Goal: Contribute content

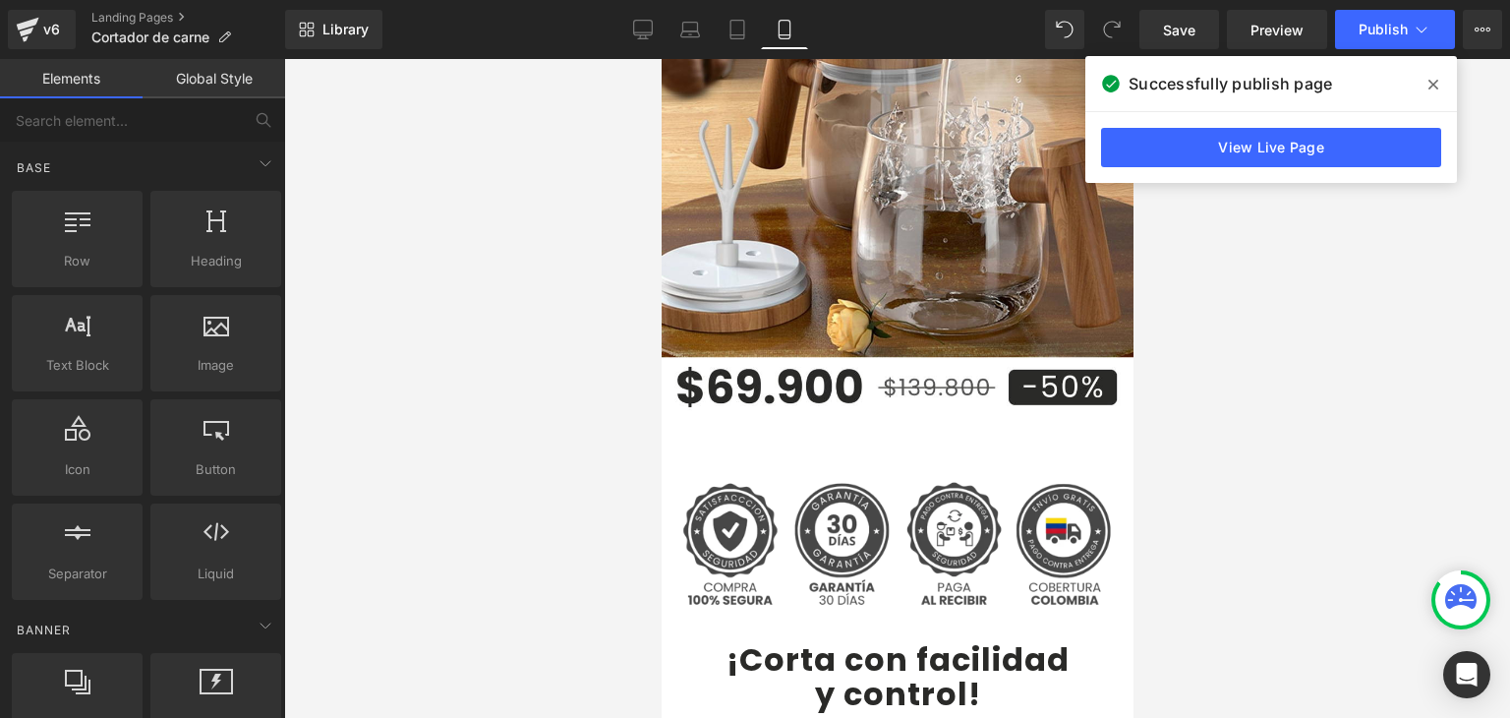
scroll to position [98, 0]
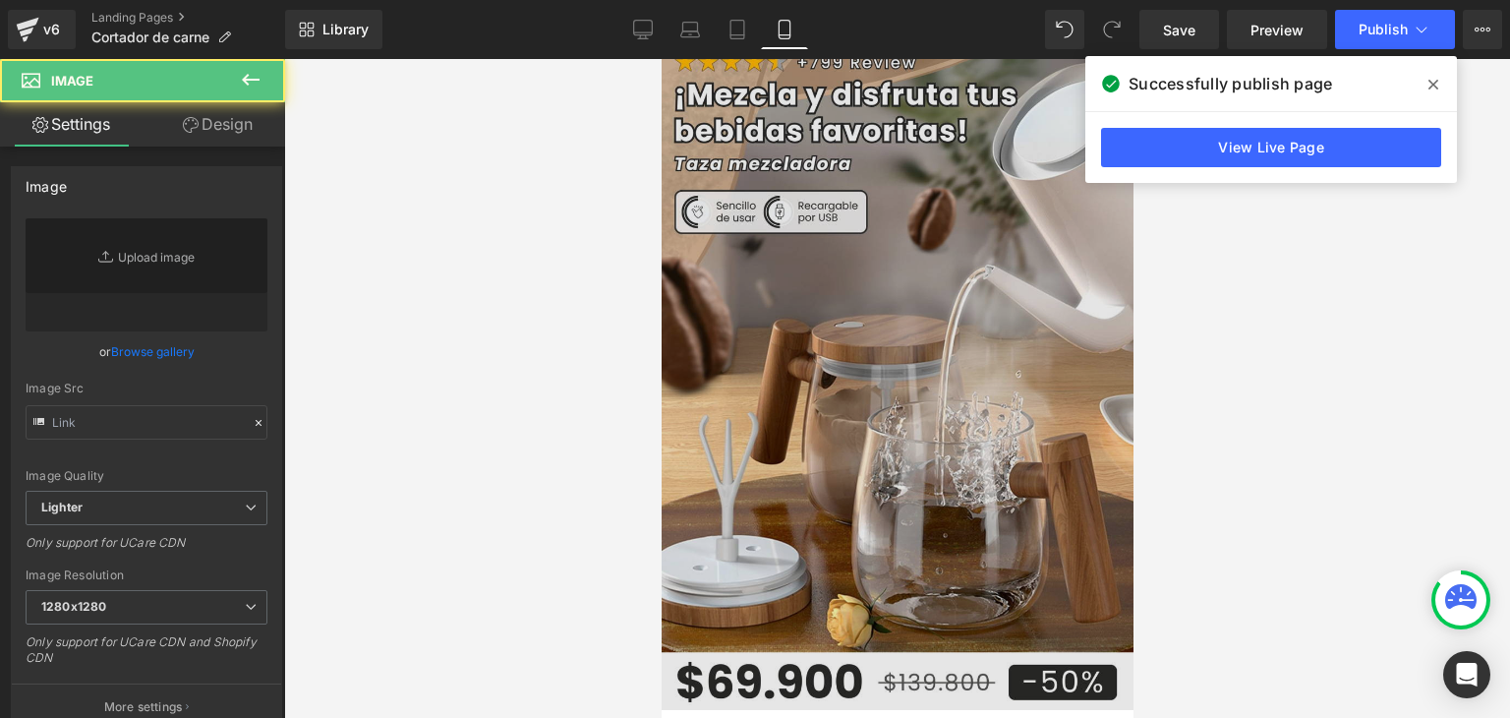
click at [815, 269] on img at bounding box center [897, 360] width 472 height 699
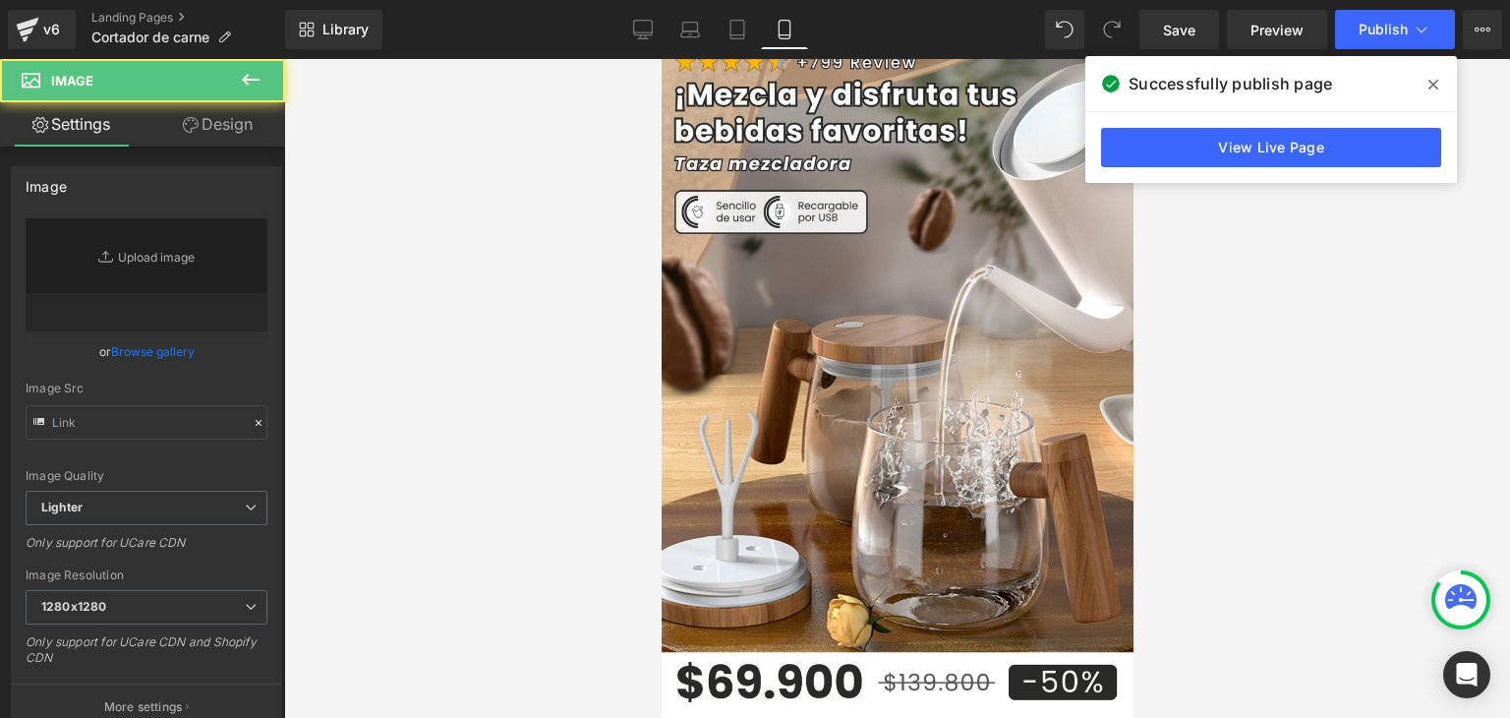
type input "[URL][DOMAIN_NAME]"
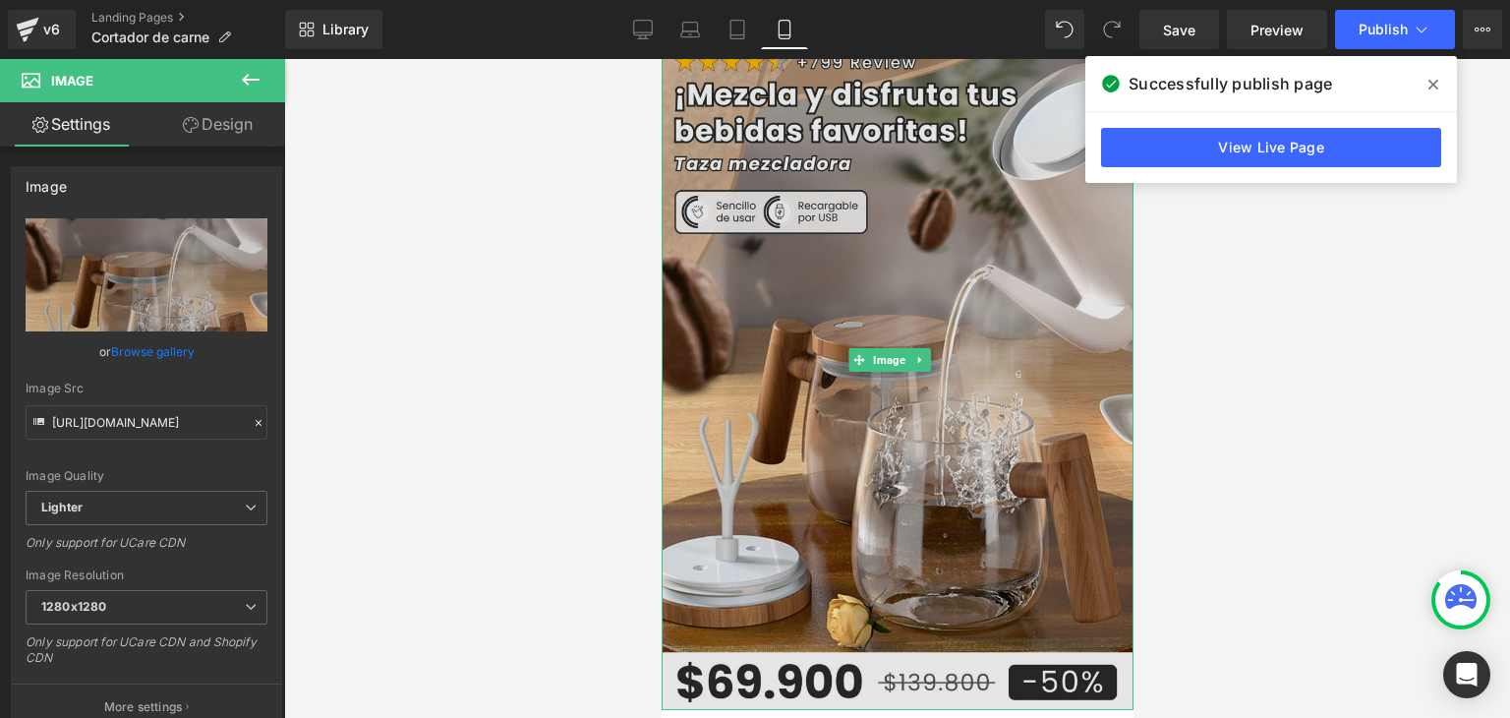
click at [853, 290] on img at bounding box center [897, 360] width 472 height 699
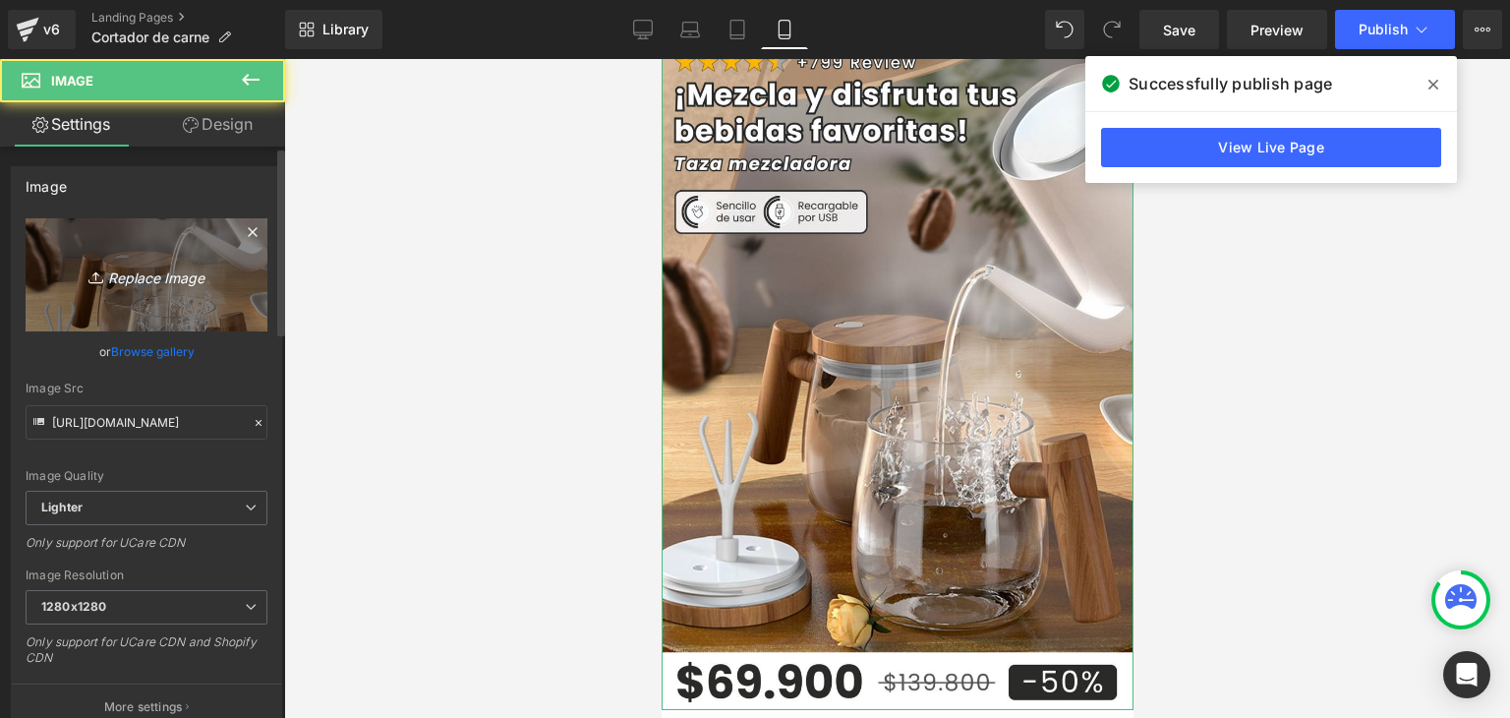
click at [189, 290] on link "Replace Image" at bounding box center [147, 274] width 242 height 113
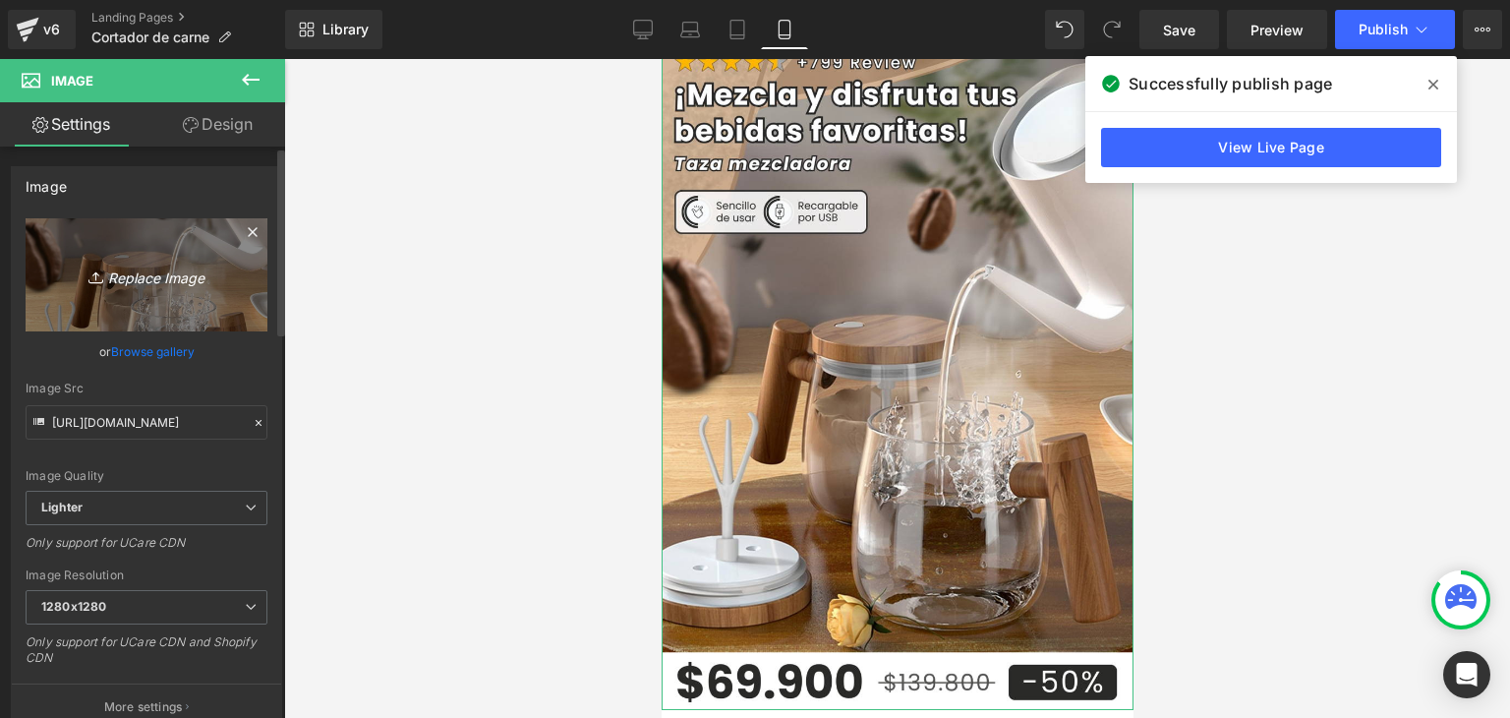
type input "C:\fakepath\Banner Landing.webp"
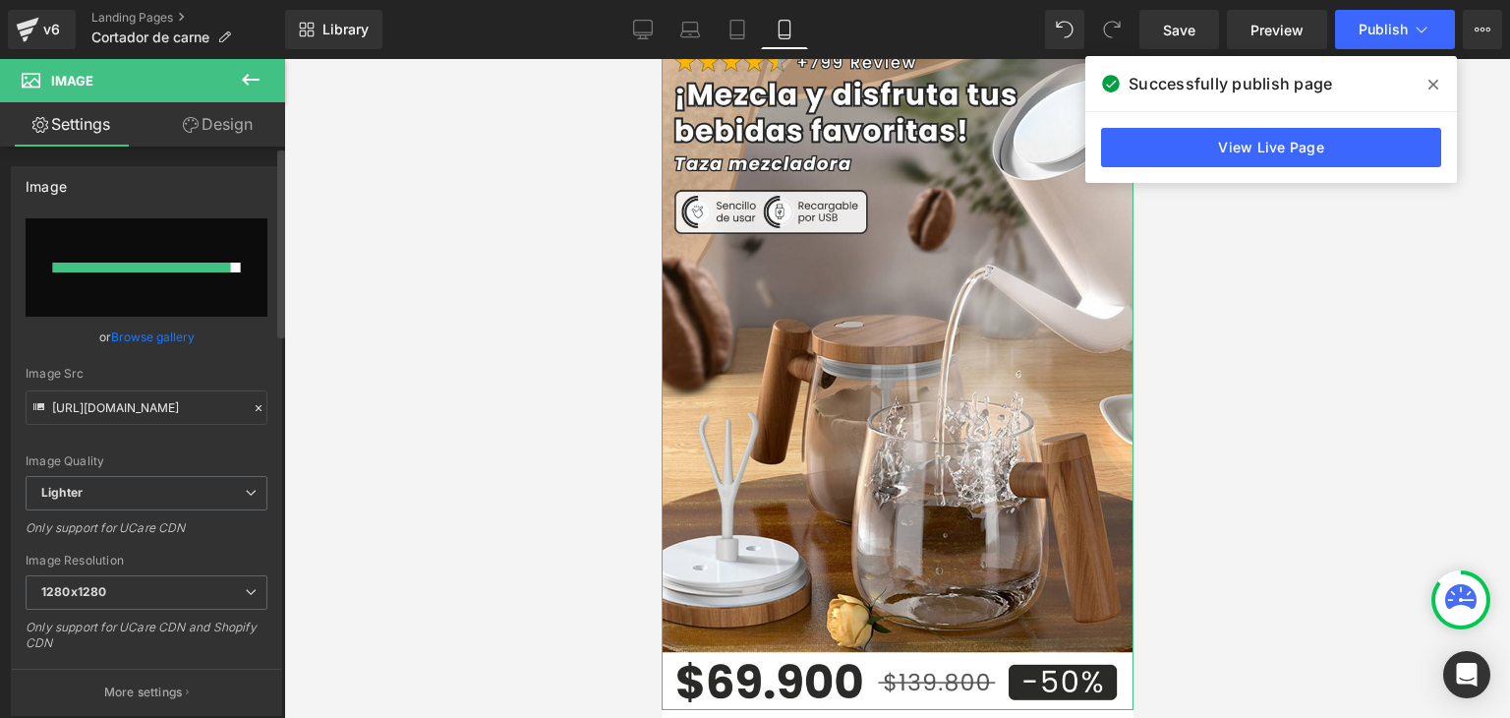
click at [173, 329] on link "Browse gallery" at bounding box center [153, 336] width 84 height 34
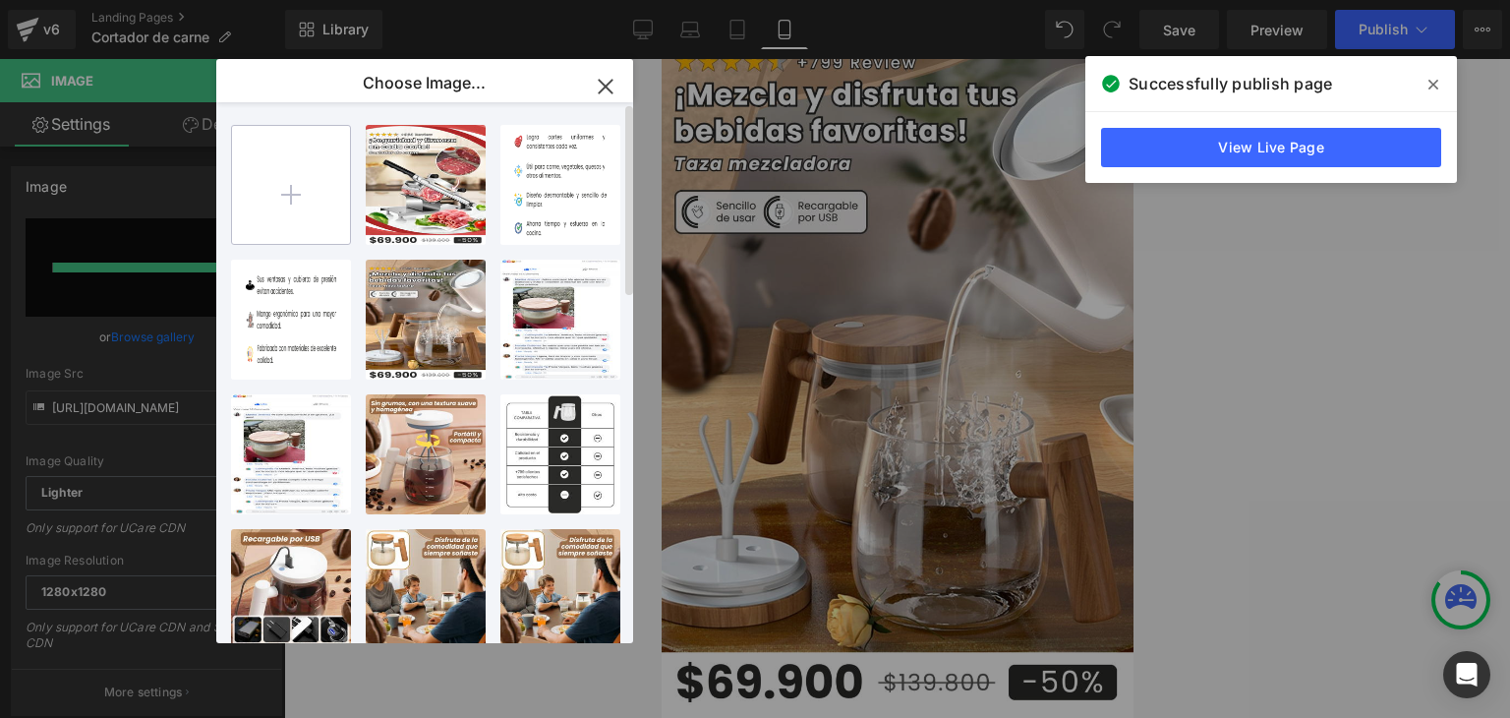
type input "C:\fakepath\Banner Landing.webp"
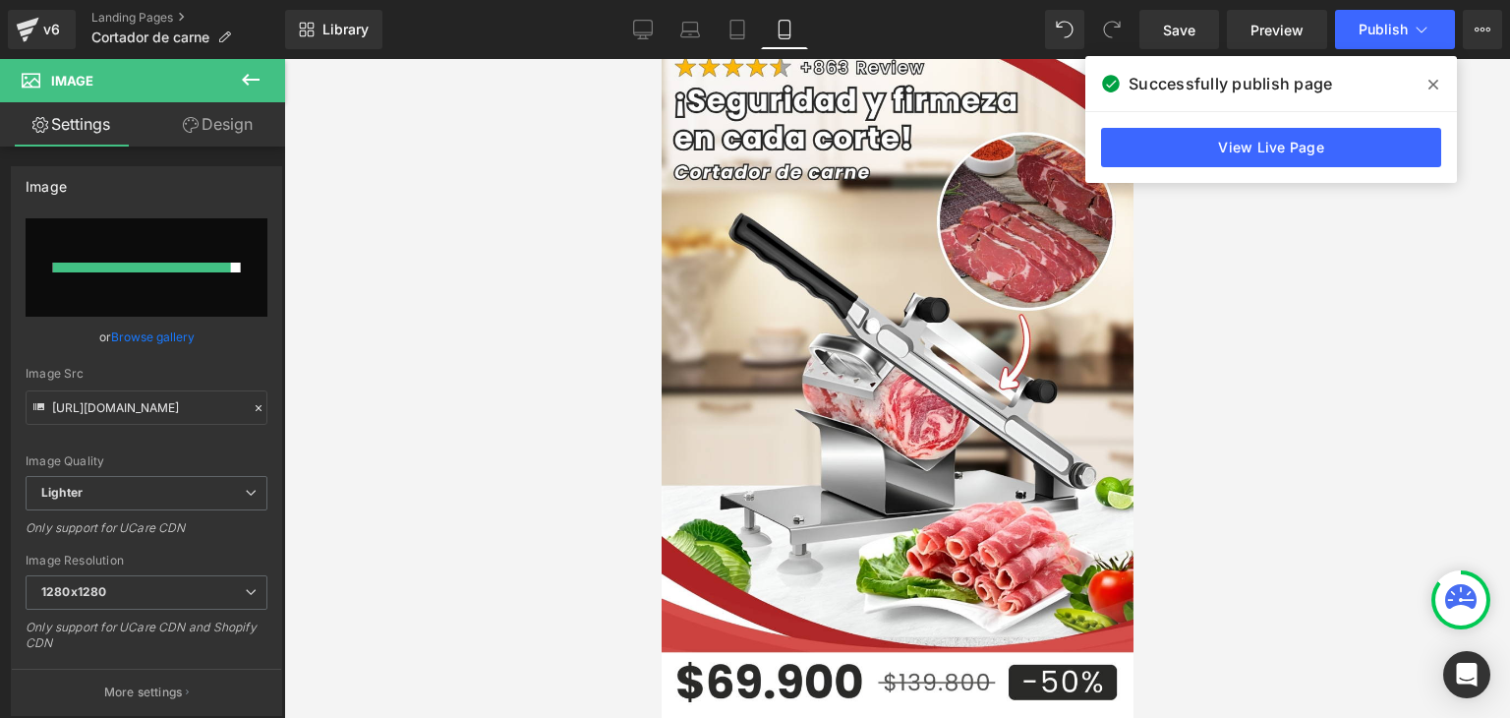
type input "[URL][DOMAIN_NAME]"
click at [0, 0] on span at bounding box center [0, 0] width 0 height 0
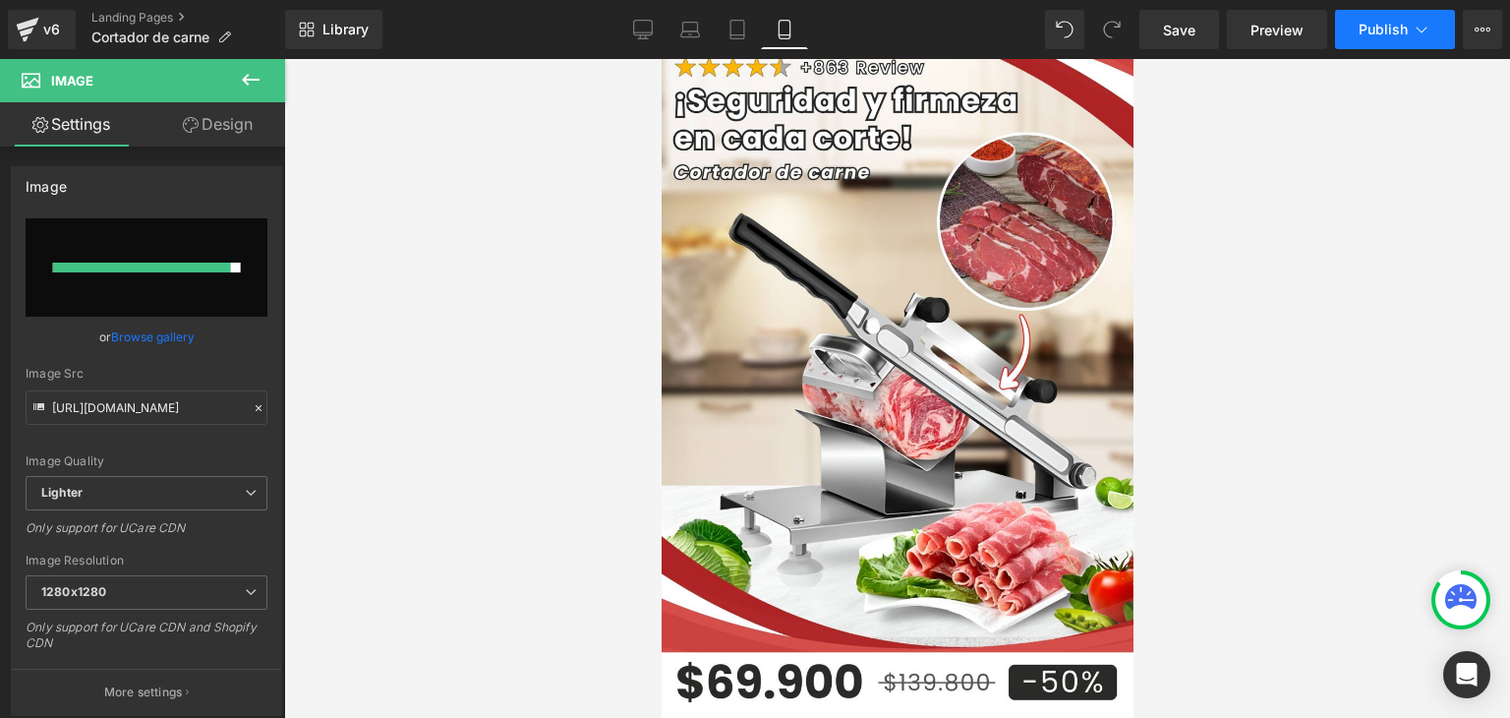
click at [1407, 35] on span "Publish" at bounding box center [1382, 30] width 49 height 16
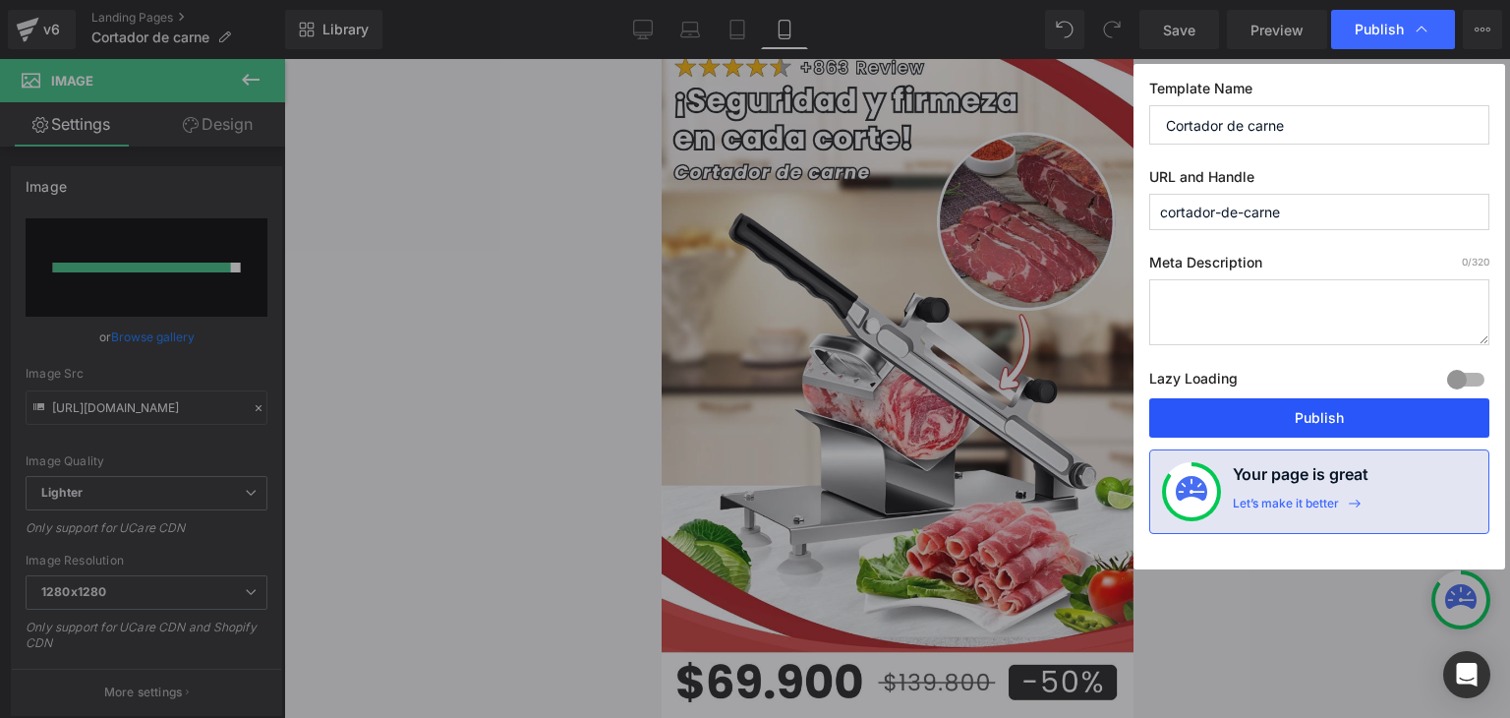
click at [0, 0] on button "Publish" at bounding box center [0, 0] width 0 height 0
